Goal: Find contact information: Find contact information

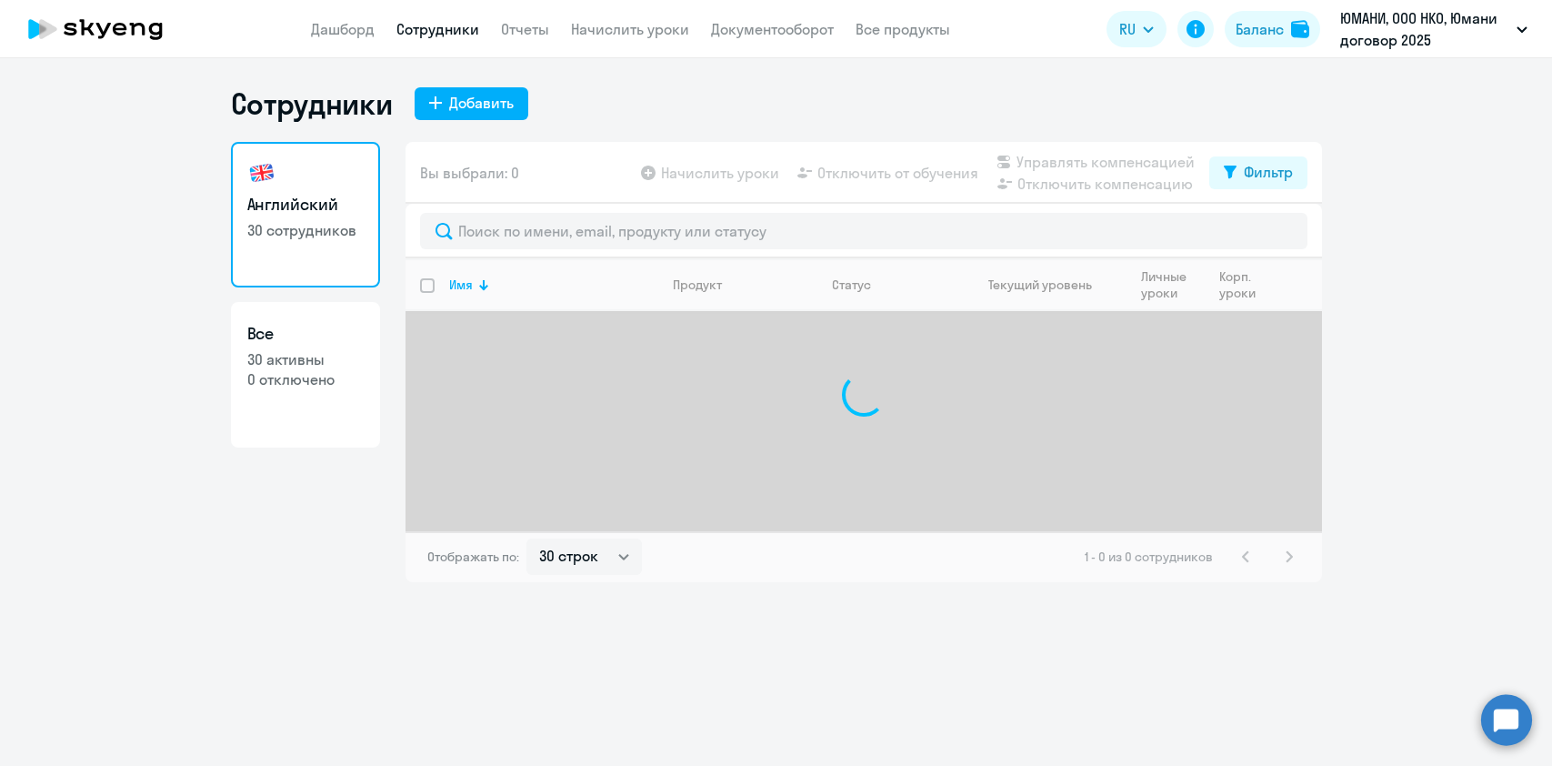
select select "30"
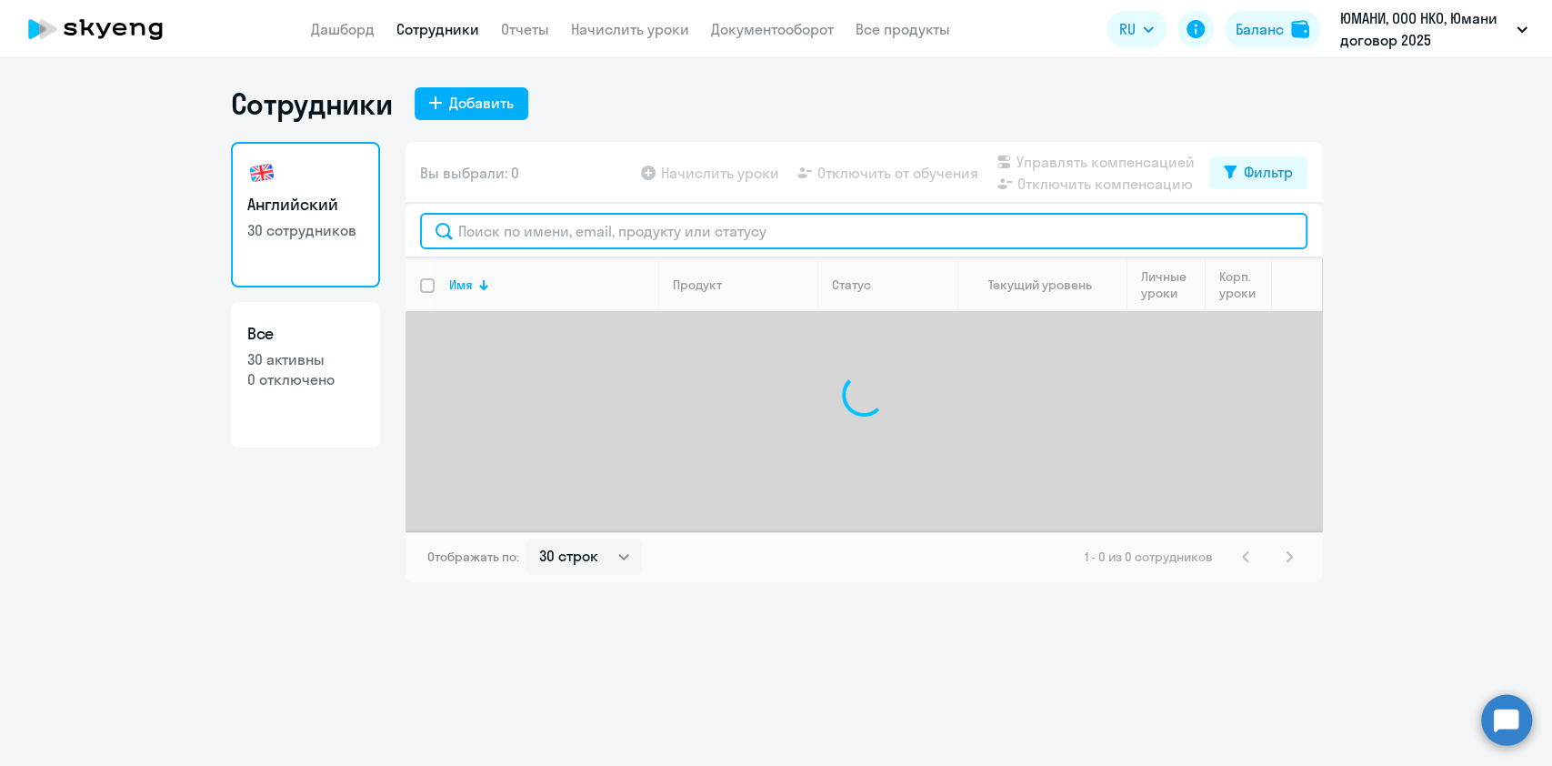
click at [514, 243] on input "text" at bounding box center [863, 231] width 887 height 36
paste input "Хромец"
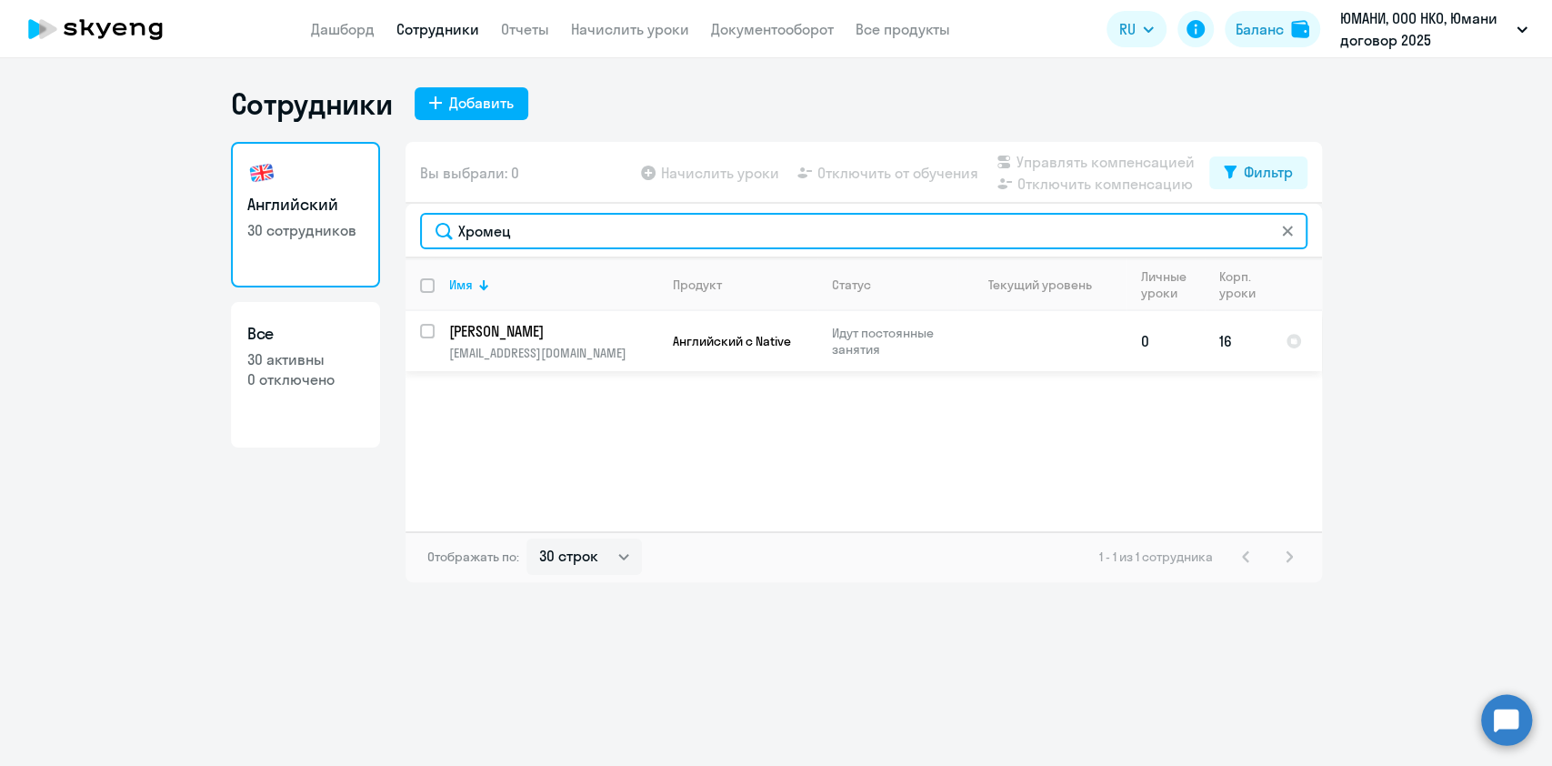
type input "Хромец"
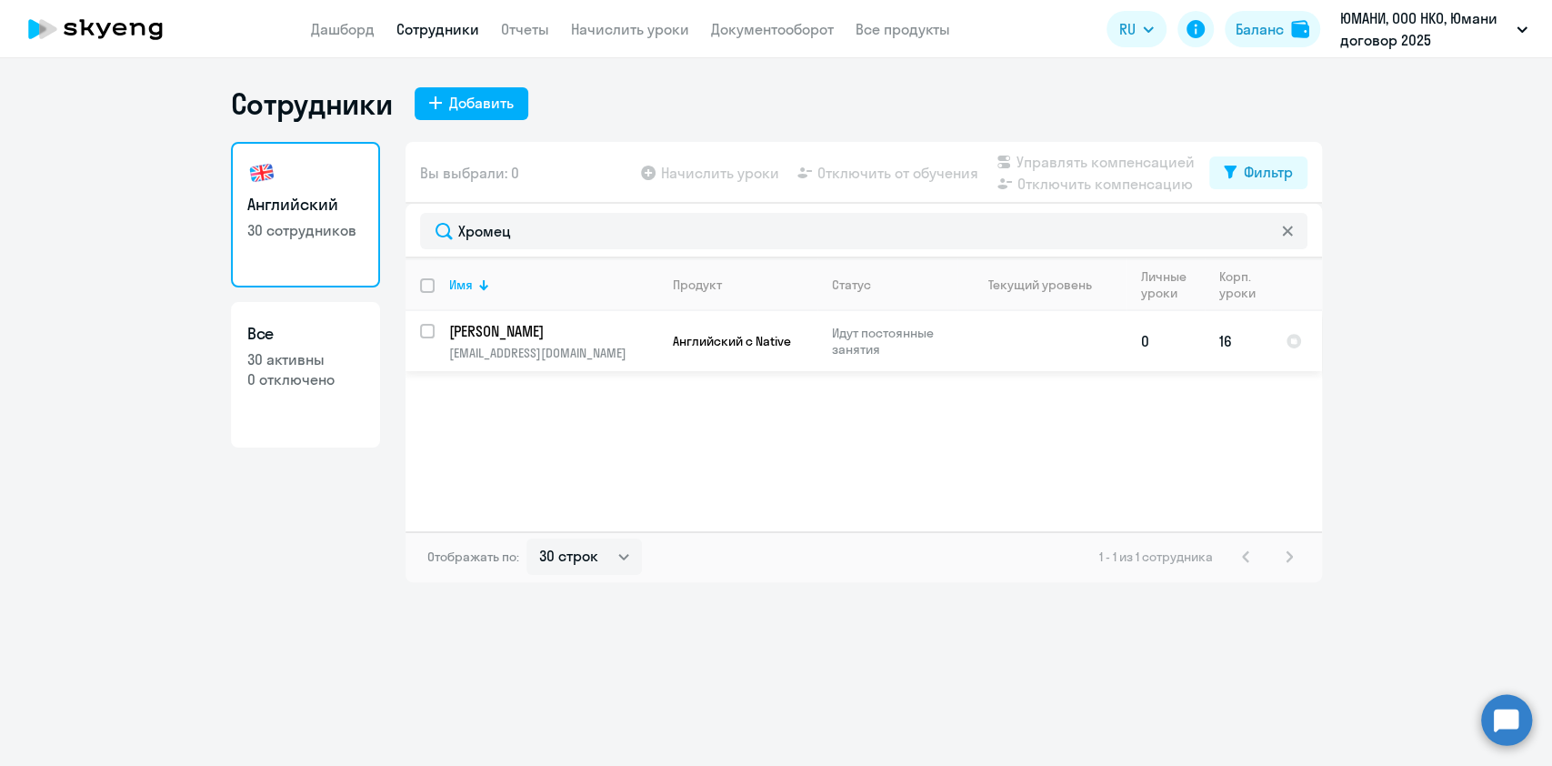
click at [544, 335] on p "[PERSON_NAME]" at bounding box center [552, 331] width 206 height 20
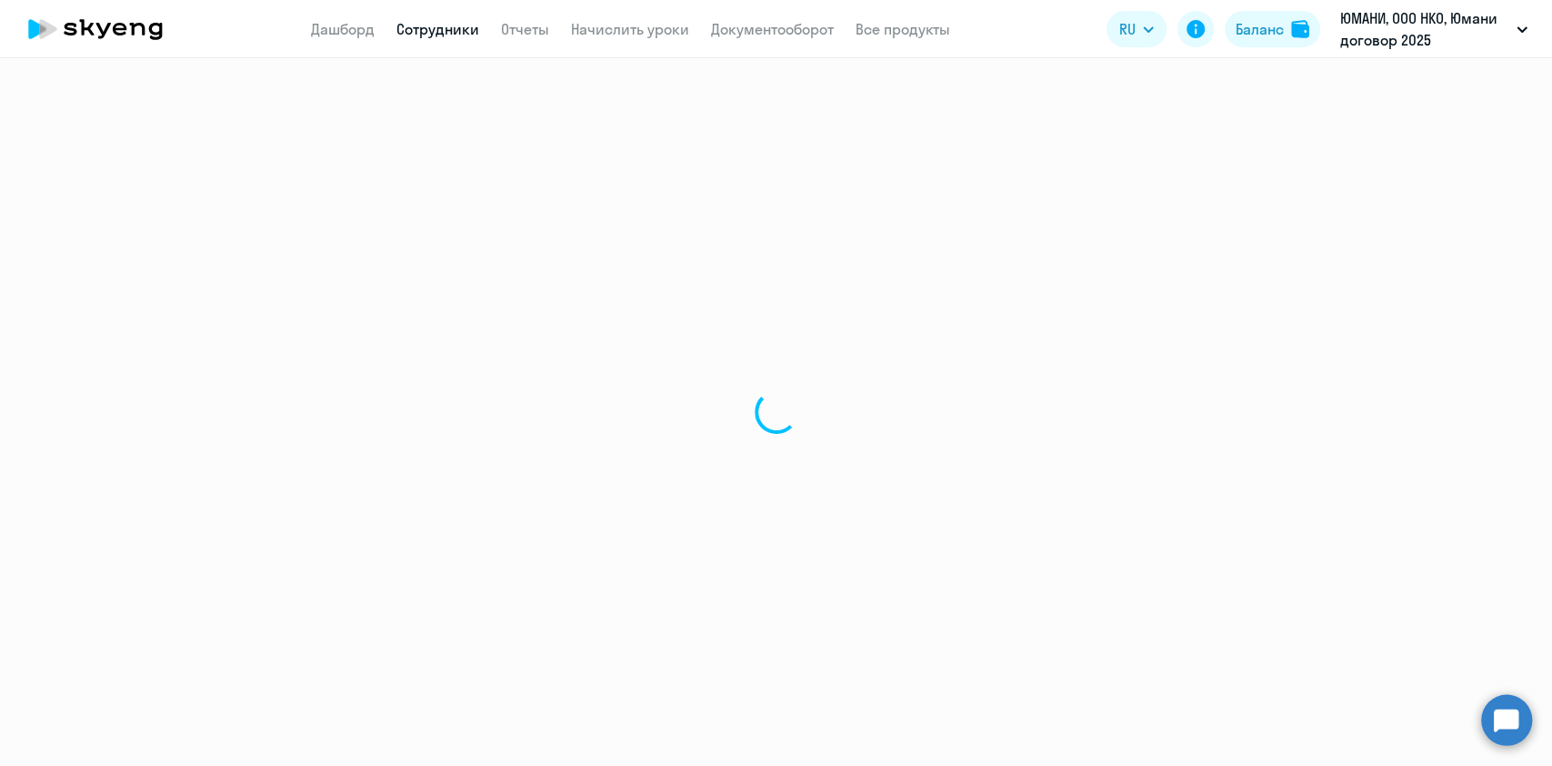
select select "english"
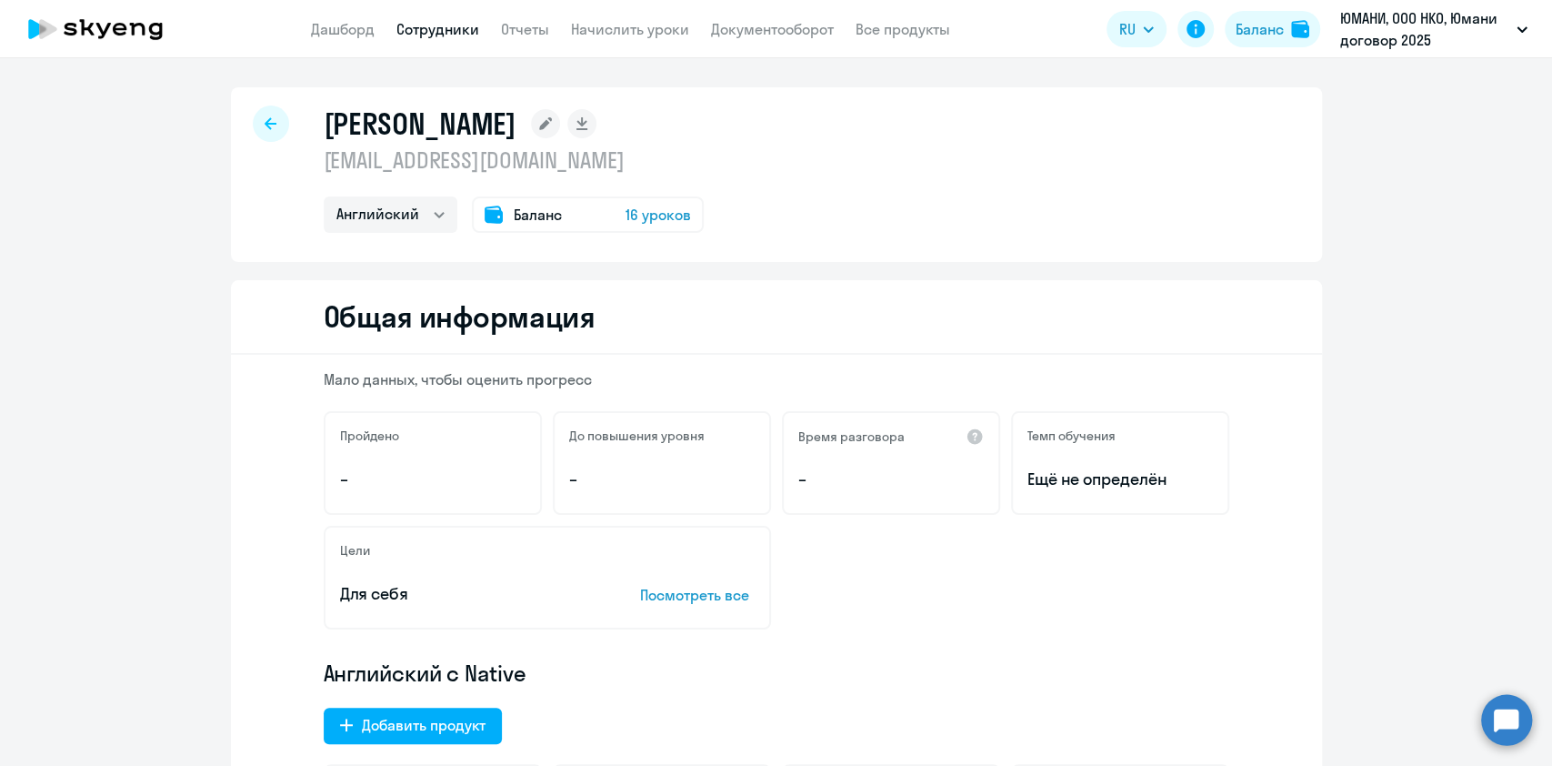
click at [382, 156] on p "[EMAIL_ADDRESS][DOMAIN_NAME]" at bounding box center [514, 159] width 380 height 29
click at [382, 155] on p "[EMAIL_ADDRESS][DOMAIN_NAME]" at bounding box center [514, 159] width 380 height 29
copy p "[EMAIL_ADDRESS][DOMAIN_NAME]"
